Goal: Check status: Check status

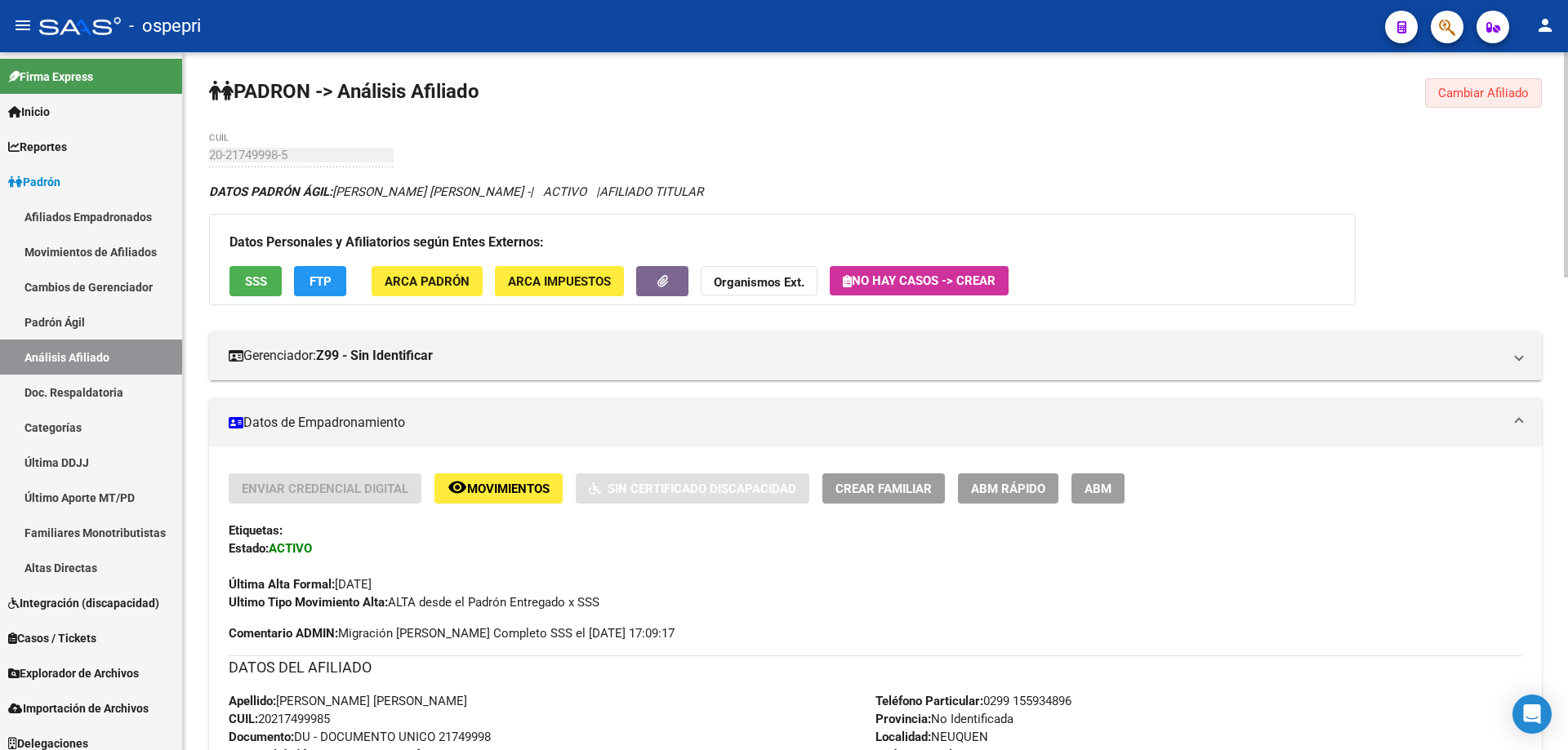
drag, startPoint x: 1486, startPoint y: 92, endPoint x: 1308, endPoint y: 93, distance: 178.0
click at [1484, 93] on span "Cambiar Afiliado" at bounding box center [1483, 93] width 91 height 14
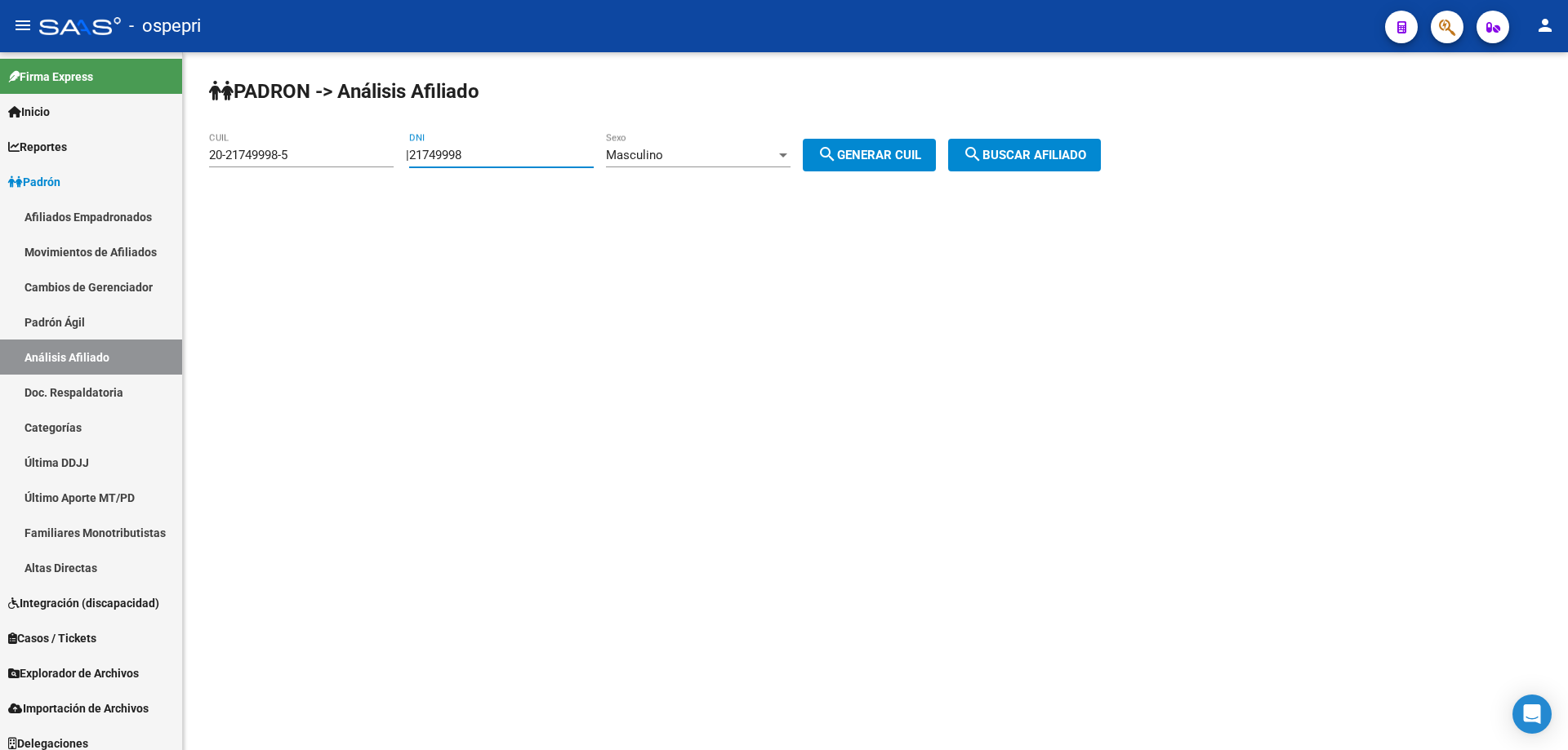
click at [439, 149] on input "21749998" at bounding box center [501, 155] width 184 height 14
paste input "8990495"
type input "28990495"
drag, startPoint x: 871, startPoint y: 156, endPoint x: 978, endPoint y: 161, distance: 107.1
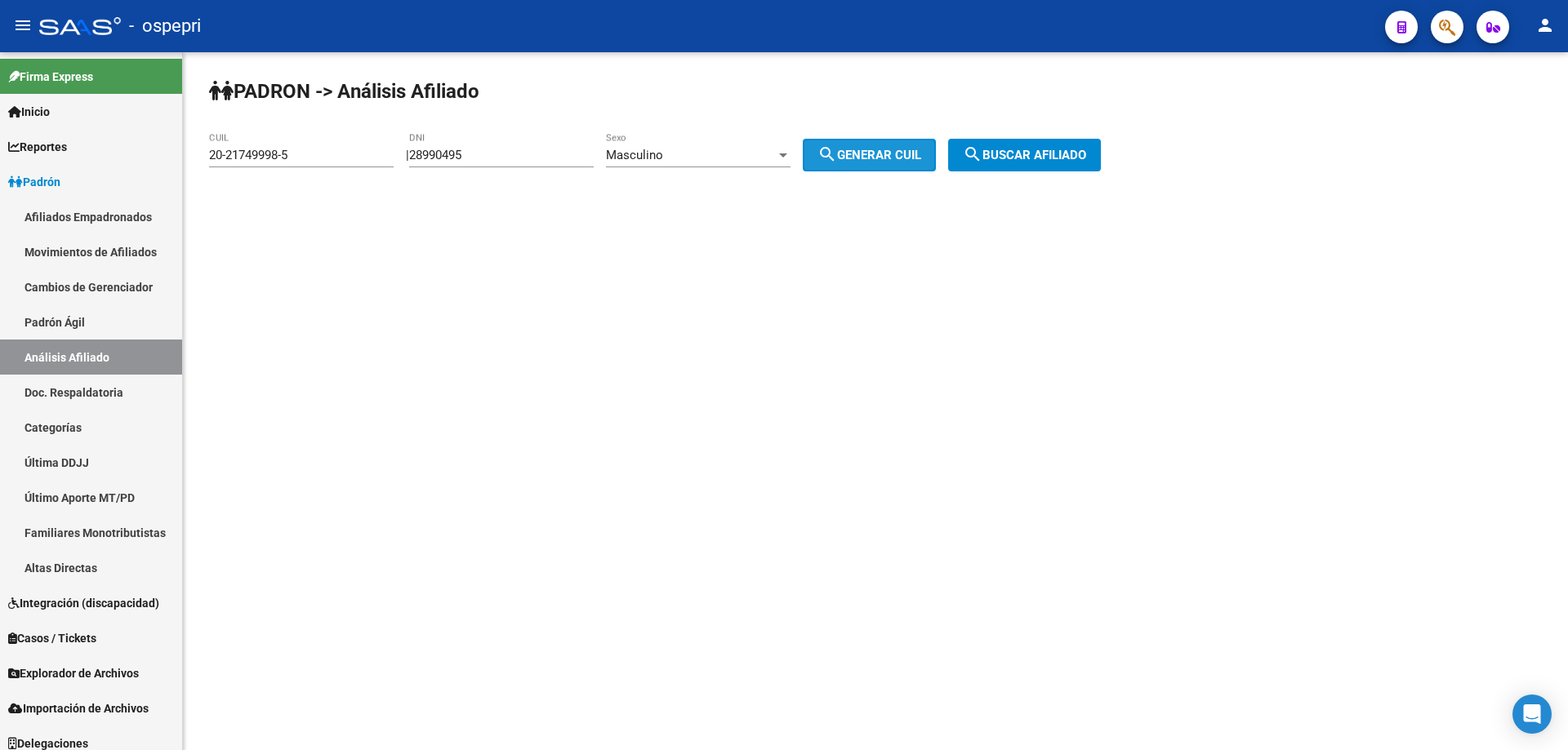
click at [874, 156] on span "search Generar CUIL" at bounding box center [869, 155] width 104 height 14
type input "20-28990495-7"
click at [1010, 156] on span "search Buscar afiliado" at bounding box center [1024, 155] width 123 height 14
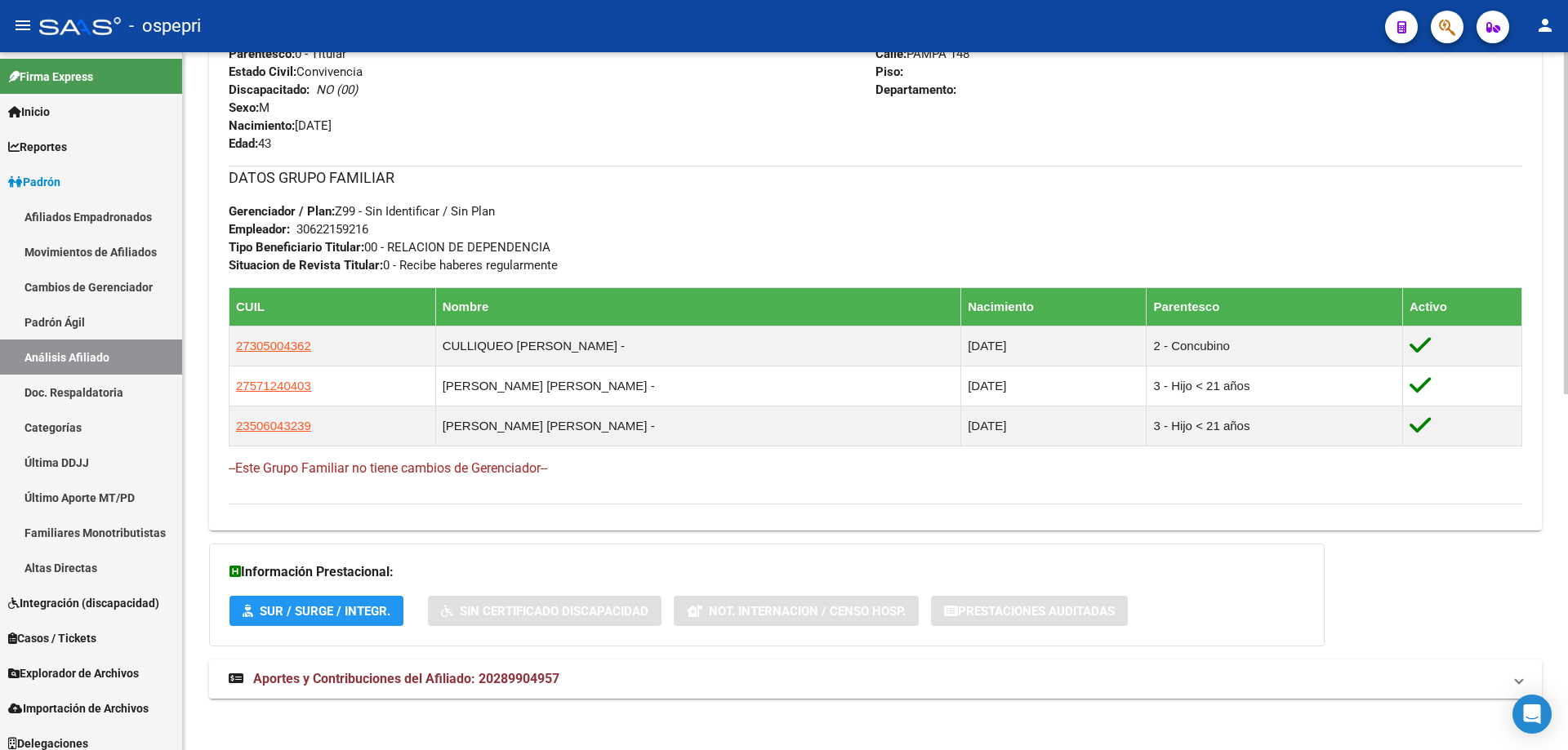
scroll to position [725, 0]
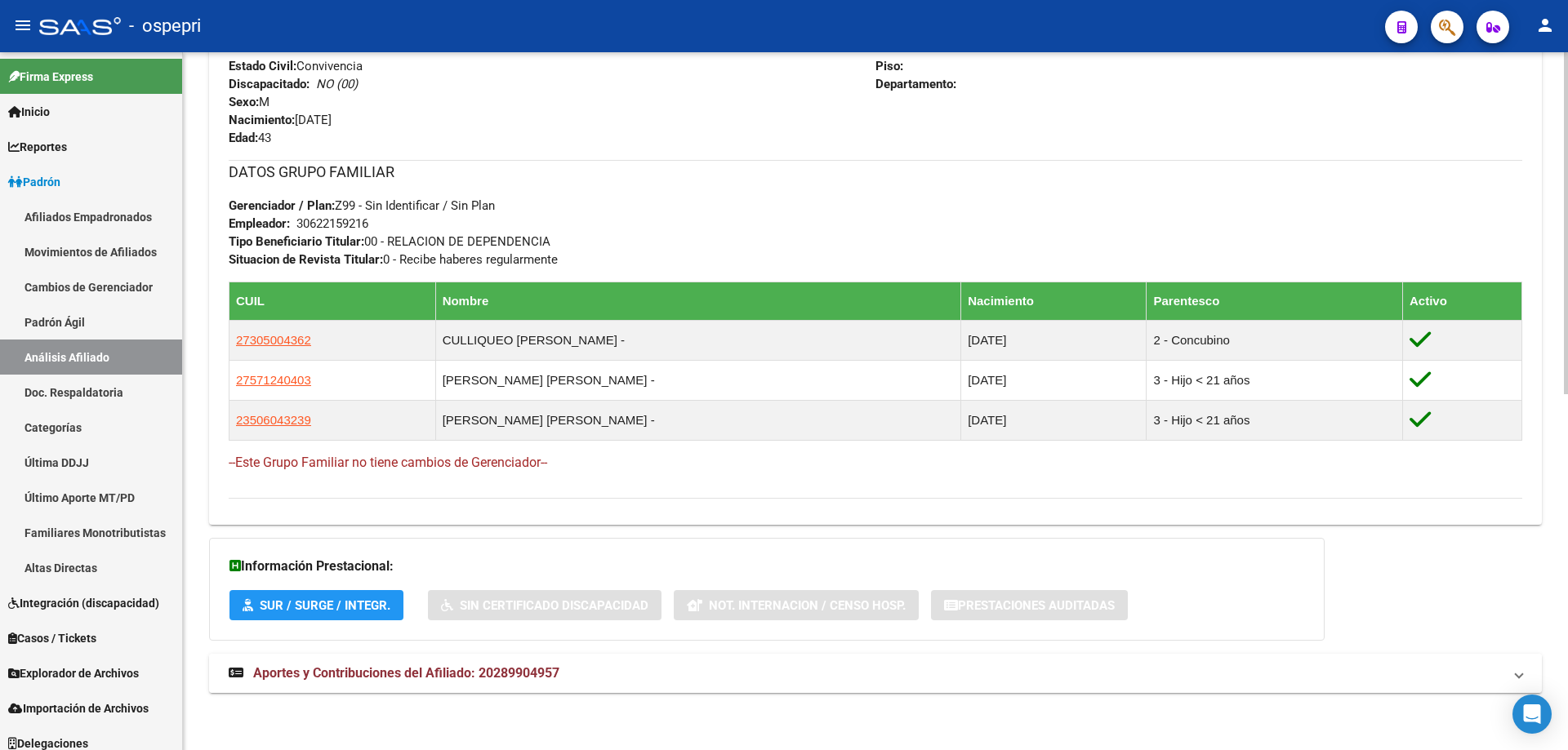
click at [495, 670] on span "Aportes y Contribuciones del Afiliado: 20289904957" at bounding box center [406, 673] width 306 height 15
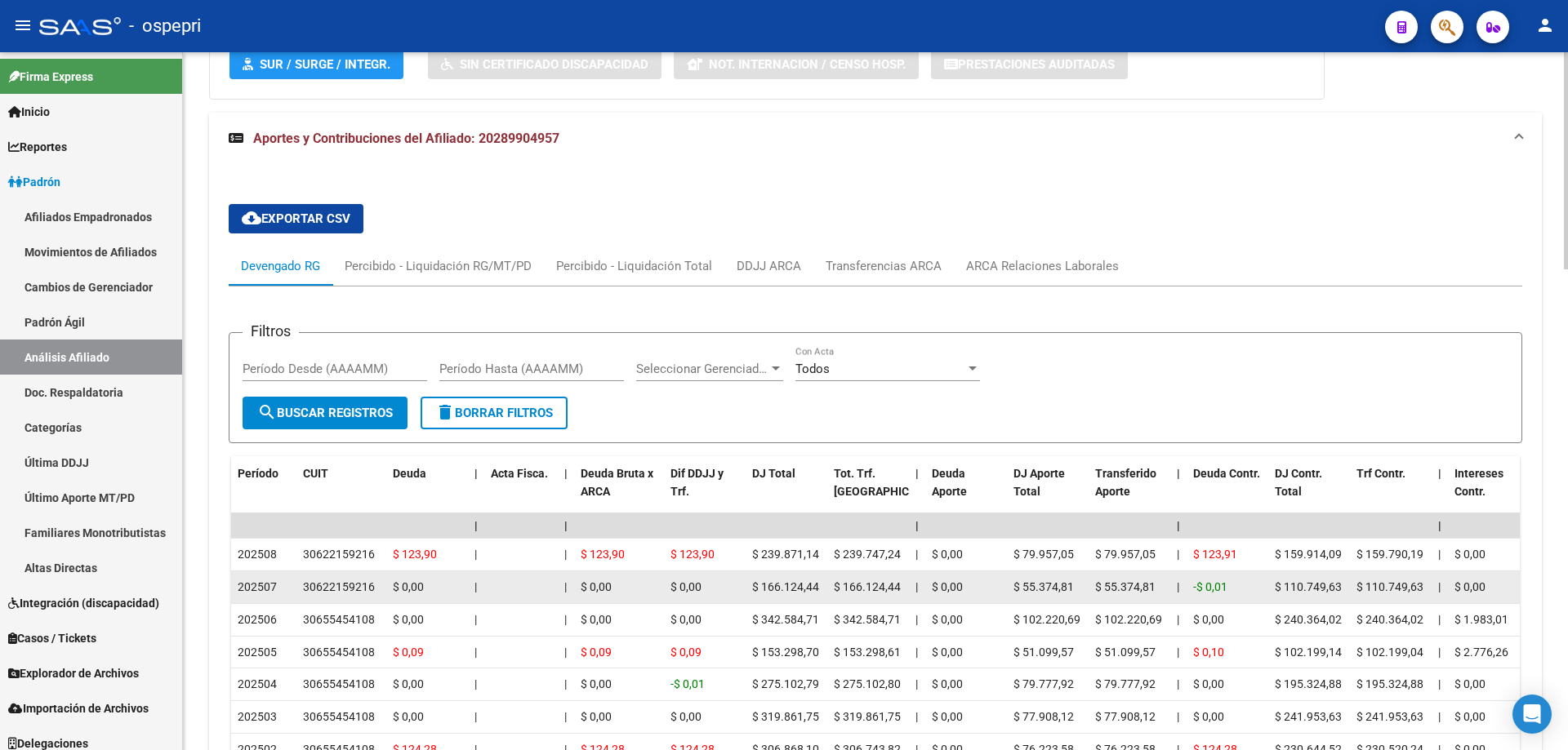
scroll to position [1378, 0]
